Goal: Task Accomplishment & Management: Use online tool/utility

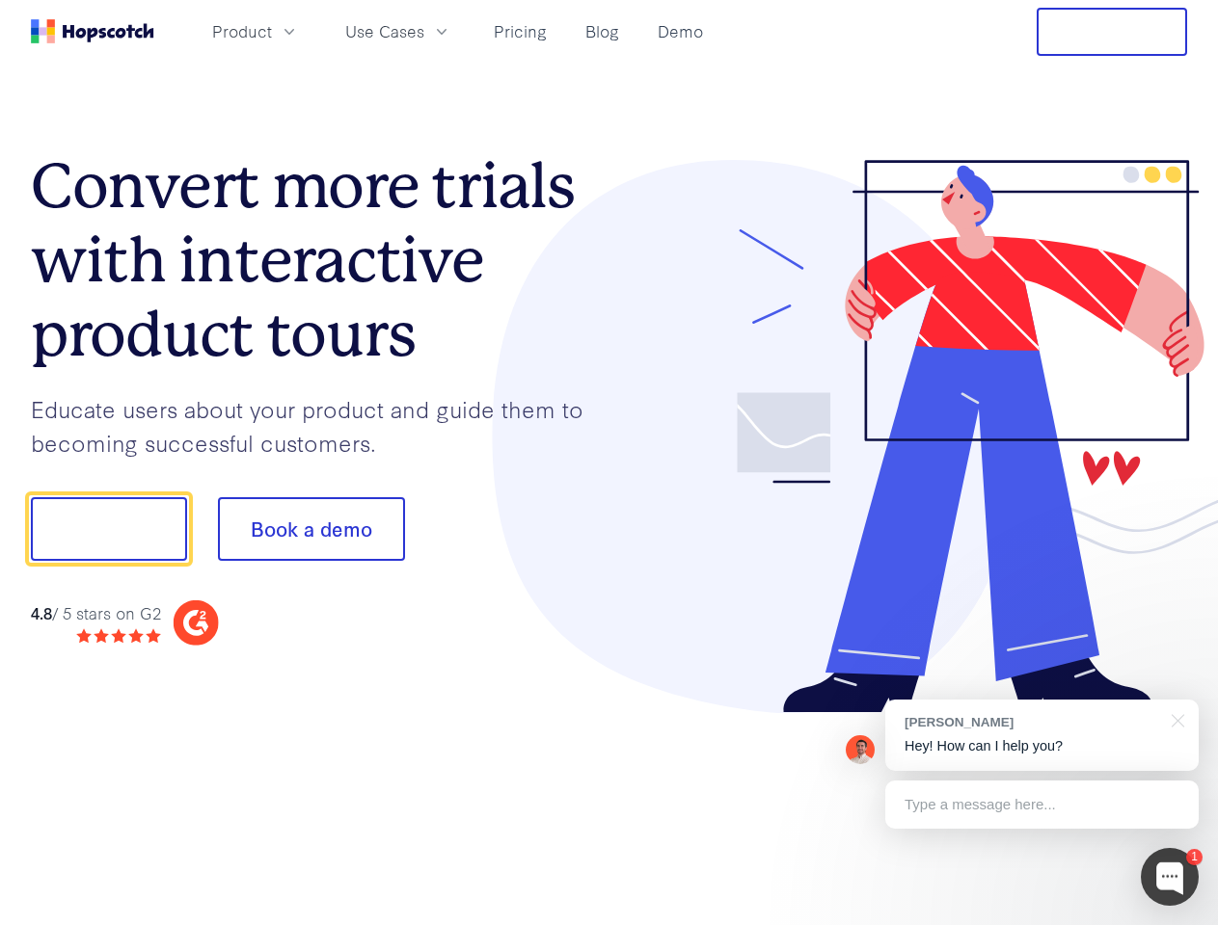
click at [609, 463] on div at bounding box center [898, 437] width 578 height 554
click at [272, 31] on span "Product" at bounding box center [242, 31] width 60 height 24
click at [424, 31] on span "Use Cases" at bounding box center [384, 31] width 79 height 24
click at [1112, 32] on button "Free Trial" at bounding box center [1111, 32] width 150 height 48
click at [108, 529] on button "Show me!" at bounding box center [109, 529] width 156 height 64
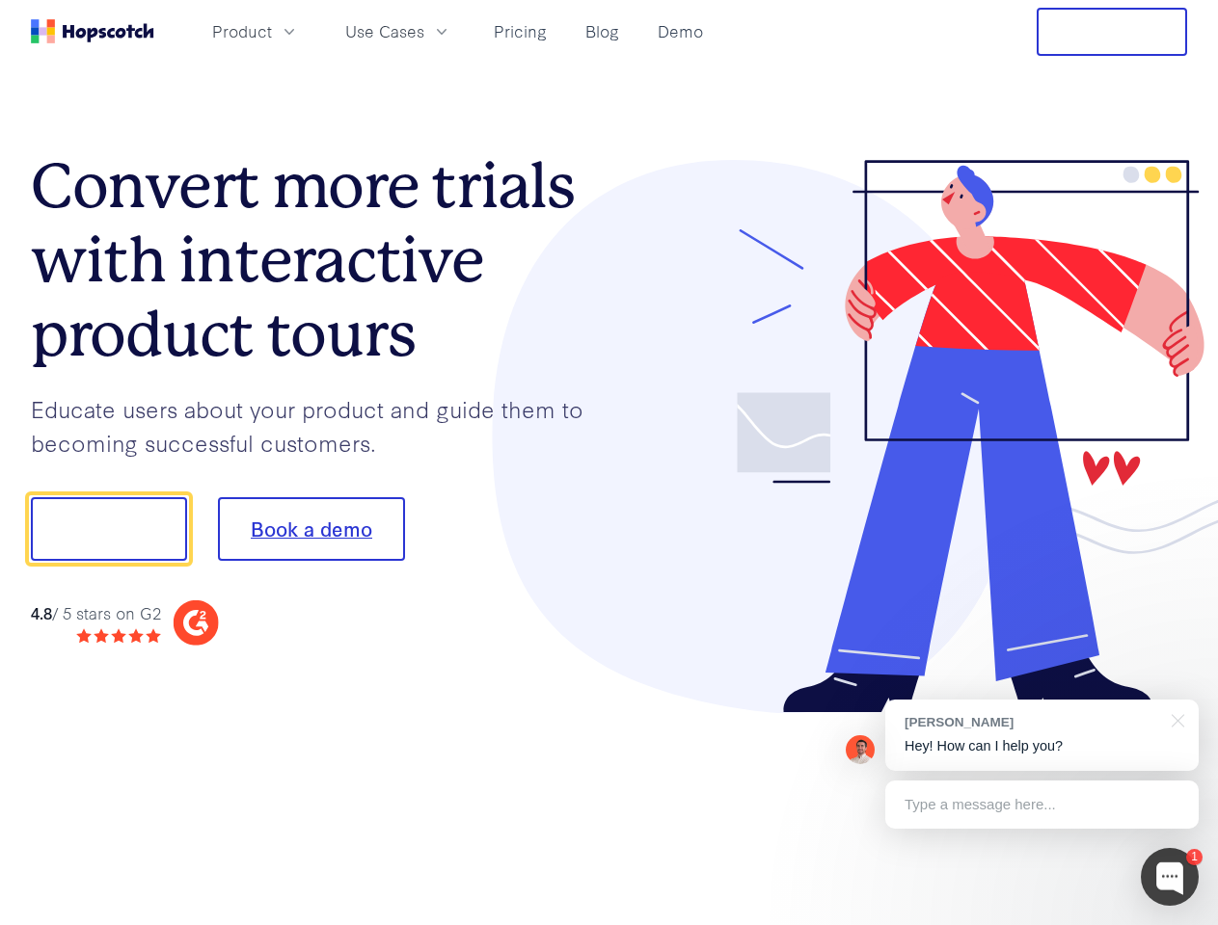
click at [310, 529] on button "Book a demo" at bounding box center [311, 529] width 187 height 64
click at [1169, 877] on div at bounding box center [1169, 877] width 58 height 58
click at [1041, 736] on div "[PERSON_NAME] Hey! How can I help you?" at bounding box center [1041, 735] width 313 height 71
click at [1174, 719] on div at bounding box center [1018, 526] width 362 height 643
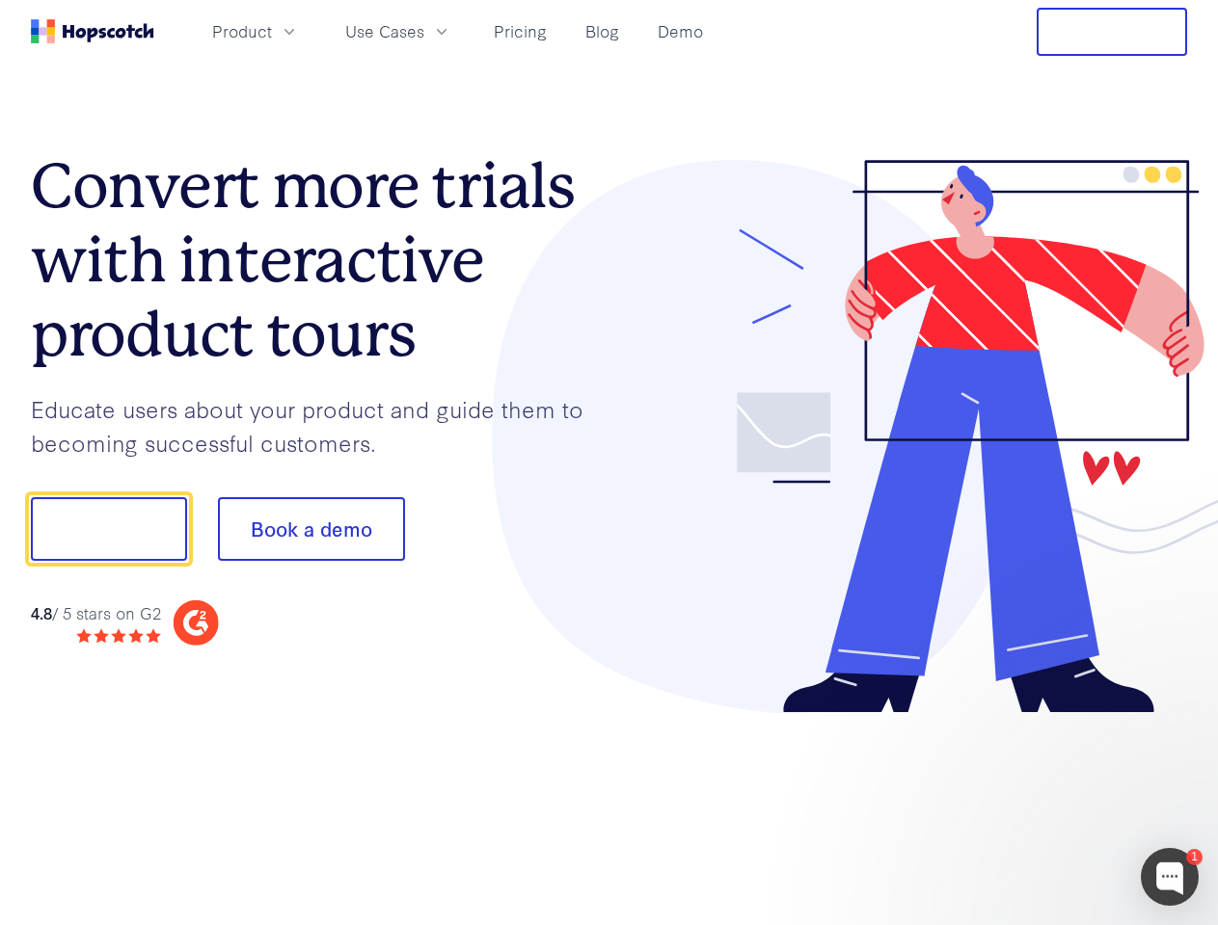
click at [1041, 805] on div at bounding box center [1018, 656] width 362 height 385
